Goal: Task Accomplishment & Management: Use online tool/utility

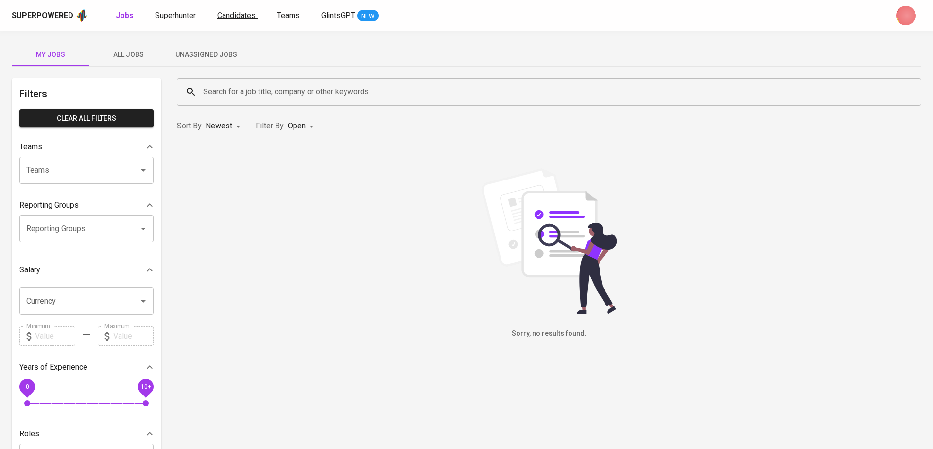
click at [235, 15] on span "Candidates" at bounding box center [236, 15] width 38 height 9
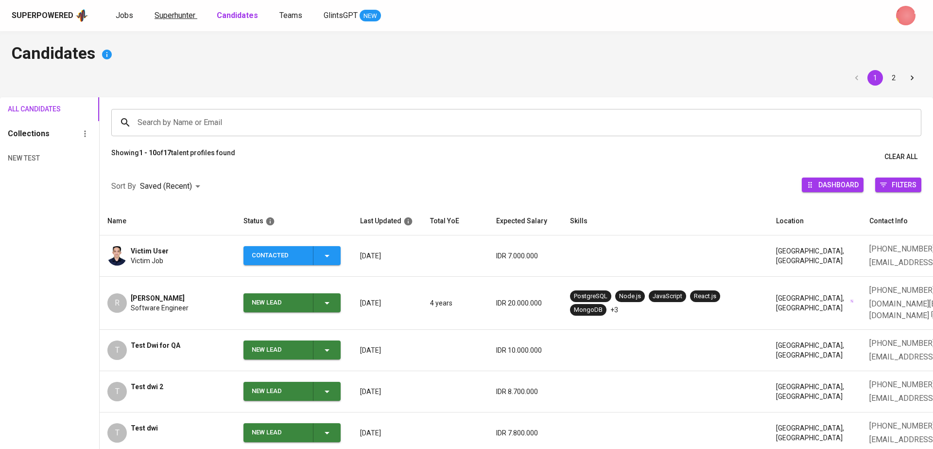
click at [172, 11] on span "Superhunter" at bounding box center [175, 15] width 41 height 9
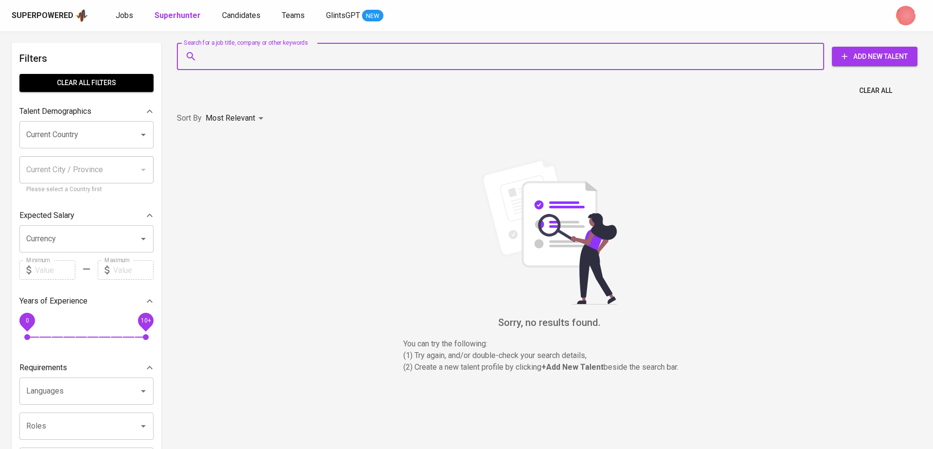
click at [234, 61] on input "Search for a job title, company or other keywords" at bounding box center [503, 56] width 605 height 18
click at [294, 199] on div "Sorry, no results found. You can try the following : (1) Try again, and/or doub…" at bounding box center [549, 265] width 745 height 214
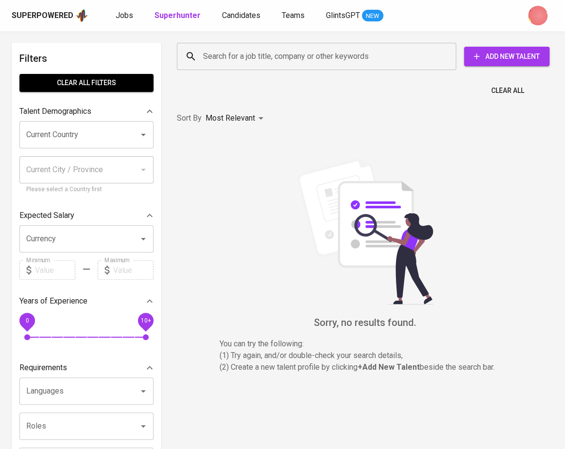
click at [338, 301] on img at bounding box center [366, 231] width 146 height 146
click at [543, 21] on img "button" at bounding box center [537, 15] width 19 height 19
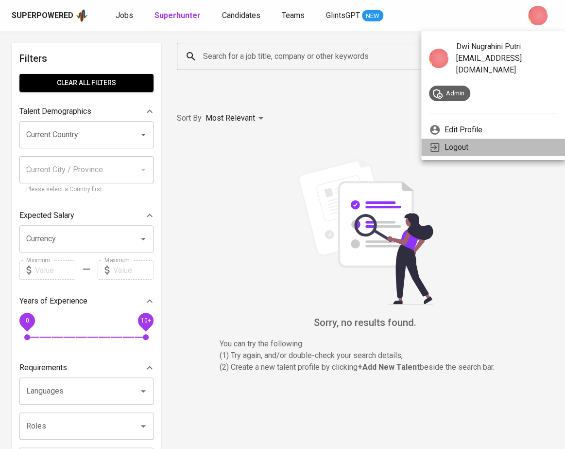
click at [505, 139] on li "Logout" at bounding box center [493, 147] width 144 height 17
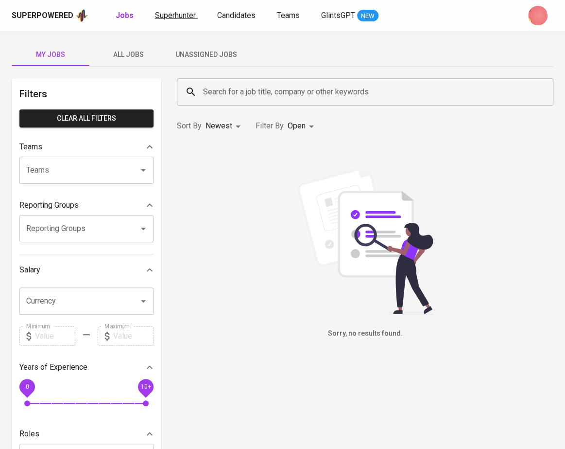
click at [193, 11] on span "Superhunter" at bounding box center [175, 15] width 41 height 9
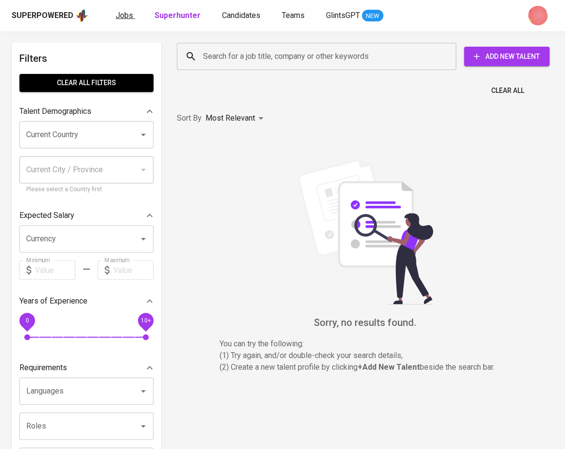
click at [123, 12] on span "Jobs" at bounding box center [124, 15] width 17 height 9
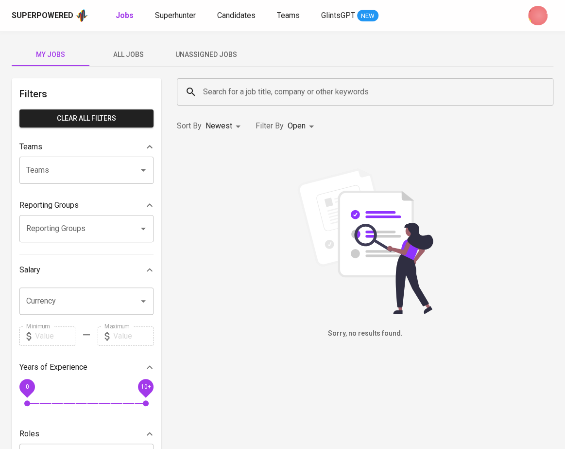
click at [121, 60] on span "All Jobs" at bounding box center [128, 55] width 66 height 12
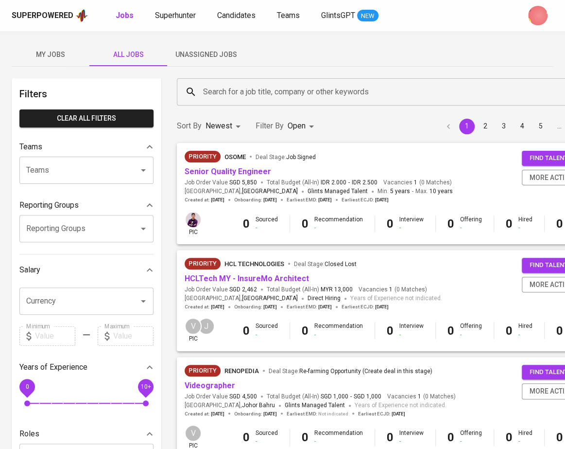
click at [46, 55] on span "My Jobs" at bounding box center [50, 55] width 66 height 12
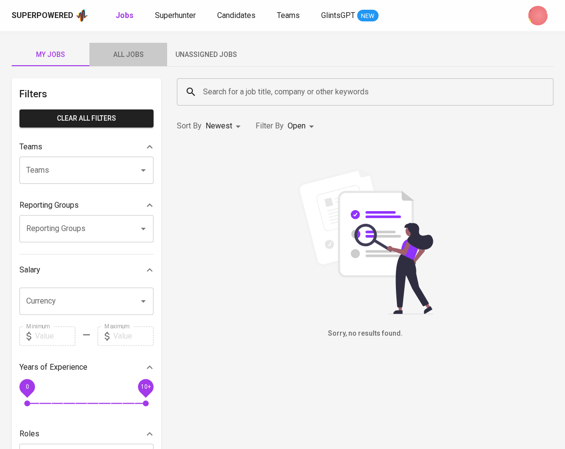
click at [127, 58] on span "All Jobs" at bounding box center [128, 55] width 66 height 12
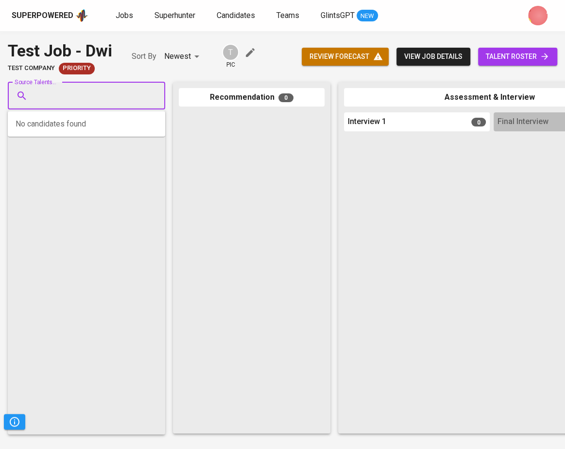
click at [76, 91] on input "Source Talents..." at bounding box center [83, 96] width 102 height 18
paste input "[EMAIL_ADDRESS][DOMAIN_NAME]"
type input "[EMAIL_ADDRESS][DOMAIN_NAME]"
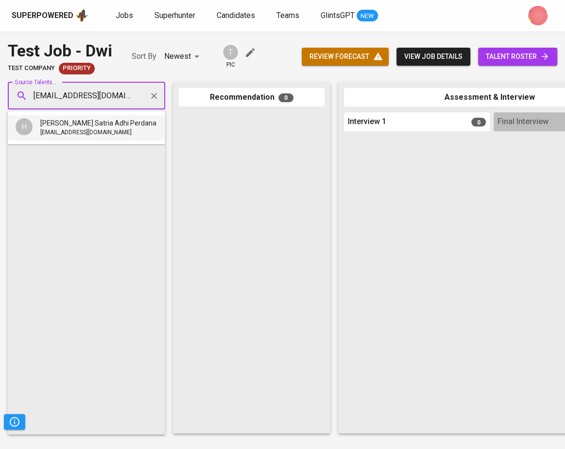
click at [99, 131] on span "[EMAIL_ADDRESS][DOMAIN_NAME]" at bounding box center [85, 133] width 91 height 10
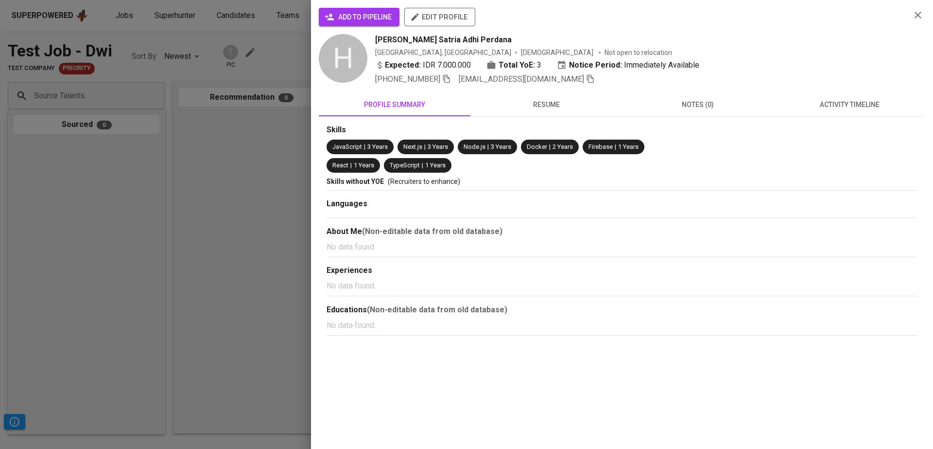
click at [208, 116] on div at bounding box center [466, 224] width 933 height 449
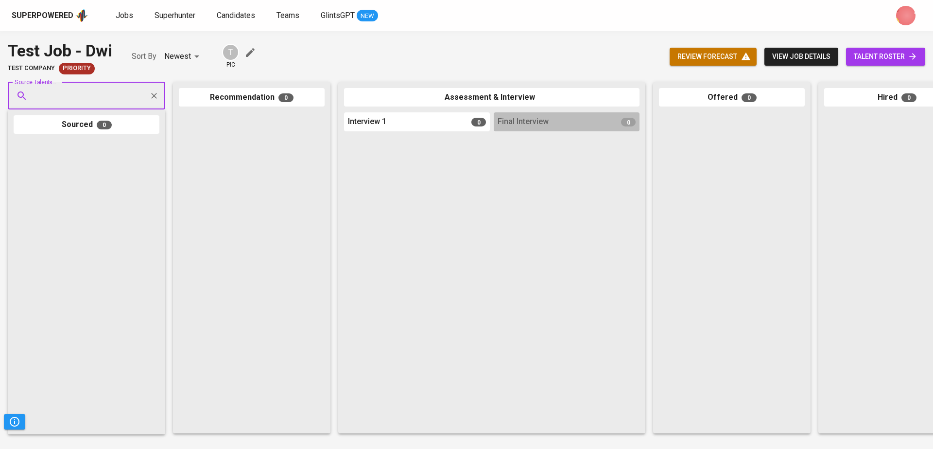
click at [88, 97] on input "Source Talents..." at bounding box center [83, 96] width 102 height 18
paste input "[EMAIL_ADDRESS][DOMAIN_NAME]"
type input "[EMAIL_ADDRESS][DOMAIN_NAME]"
click at [142, 130] on div "[EMAIL_ADDRESS][DOMAIN_NAME]" at bounding box center [98, 133] width 116 height 10
click at [97, 101] on input "Source Talents..." at bounding box center [83, 96] width 102 height 18
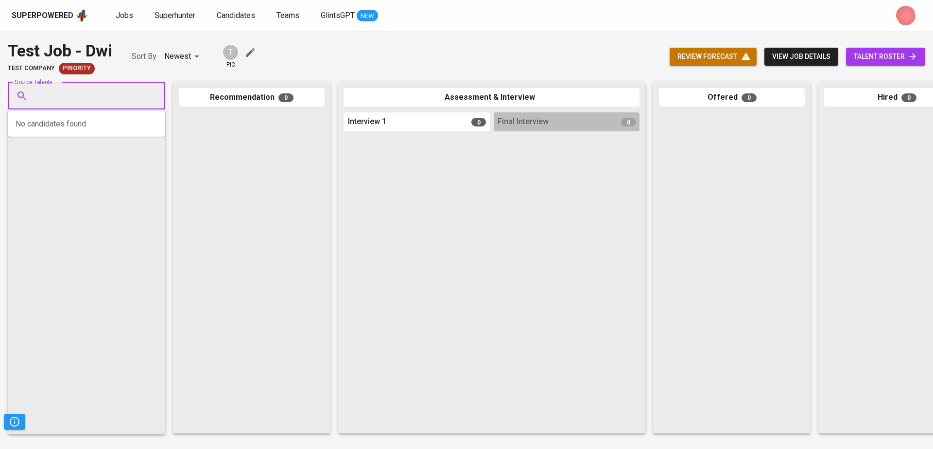
paste input "[EMAIL_ADDRESS][DOMAIN_NAME]"
type input "[EMAIL_ADDRESS][DOMAIN_NAME]"
click at [112, 124] on span "[PERSON_NAME] Satria Adhi Perdana" at bounding box center [98, 123] width 116 height 10
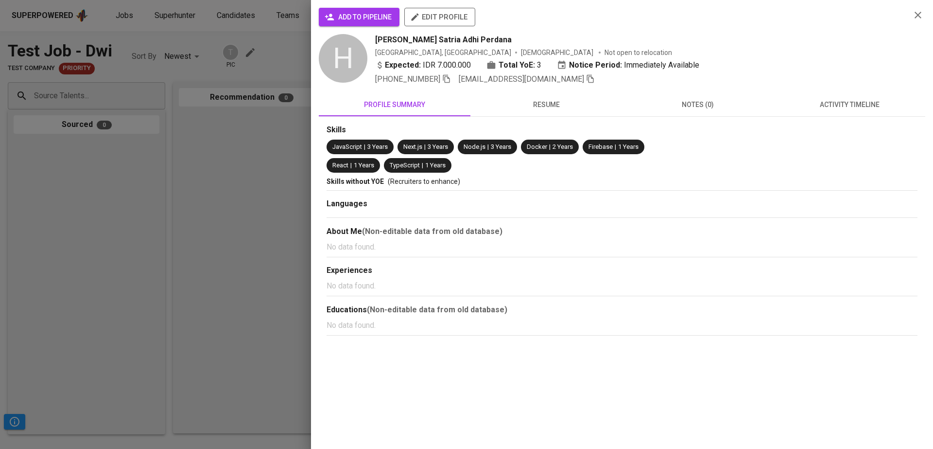
click at [249, 140] on div at bounding box center [466, 224] width 933 height 449
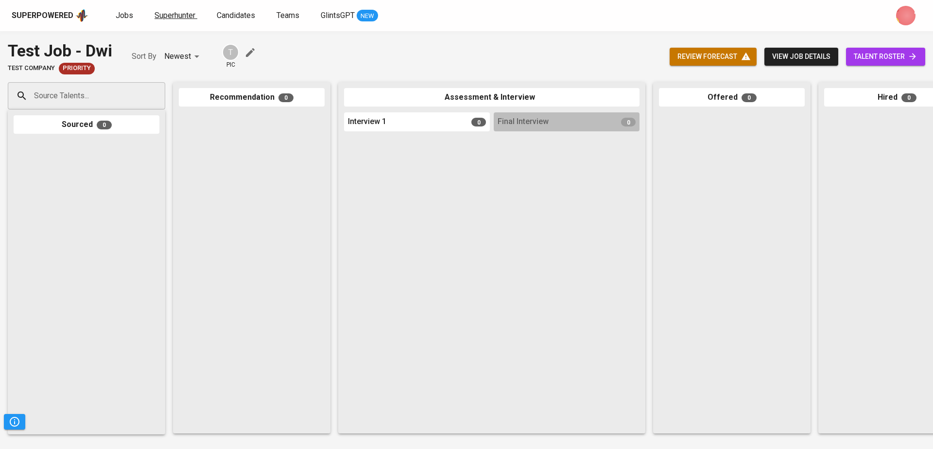
click at [177, 16] on span "Superhunter" at bounding box center [175, 15] width 41 height 9
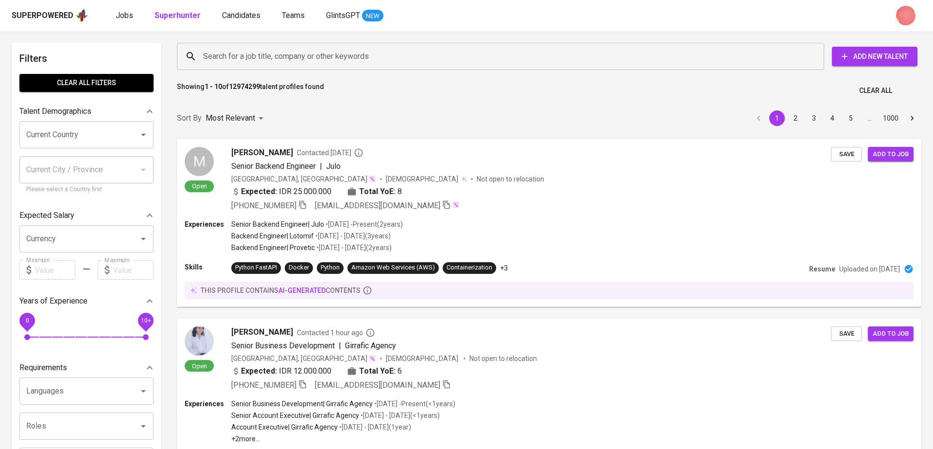
click at [298, 59] on input "Search for a job title, company or other keywords" at bounding box center [503, 56] width 605 height 18
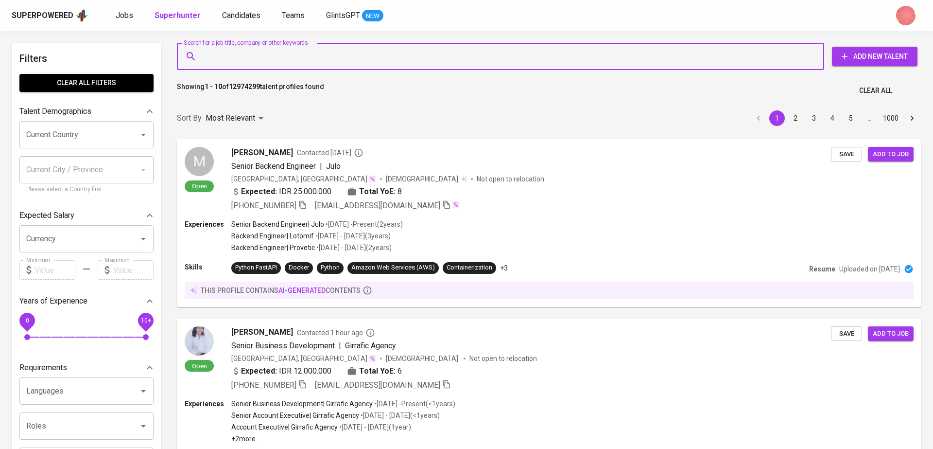
paste input "[EMAIL_ADDRESS][DOMAIN_NAME]"
type input "[EMAIL_ADDRESS][DOMAIN_NAME]"
